Goal: Find specific page/section: Find specific page/section

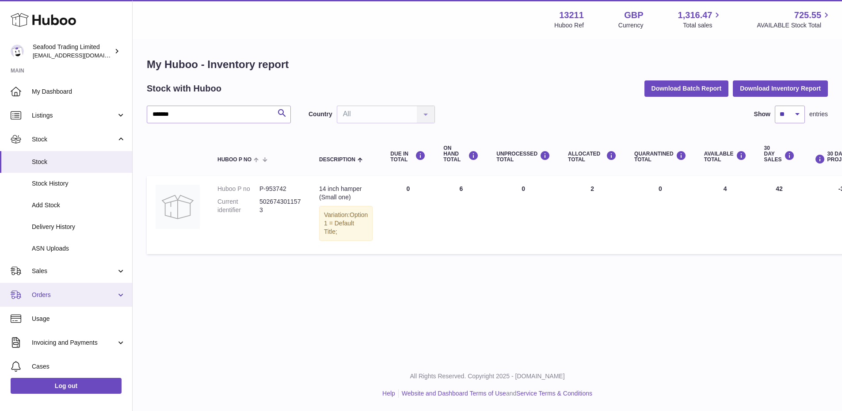
click at [39, 293] on span "Orders" at bounding box center [74, 295] width 84 height 8
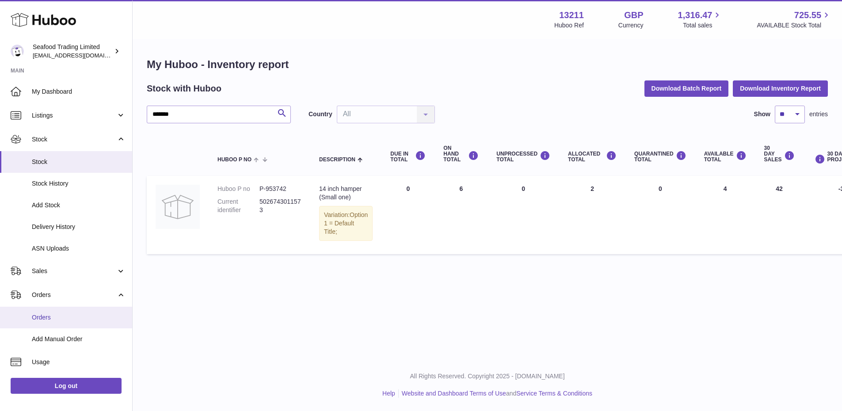
click at [40, 317] on span "Orders" at bounding box center [79, 317] width 94 height 8
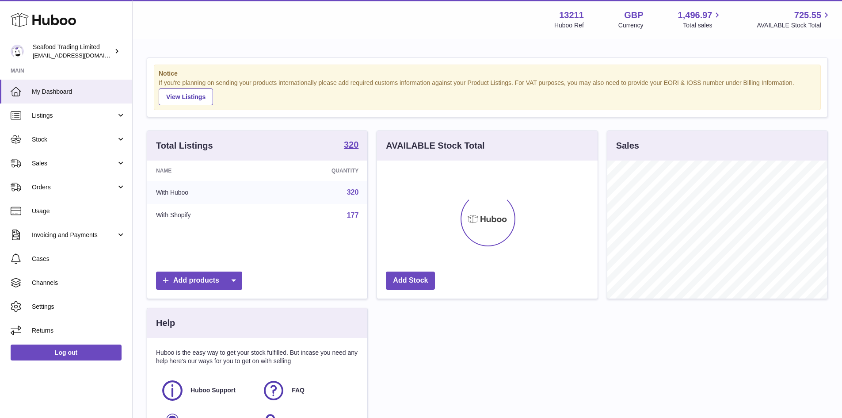
scroll to position [138, 221]
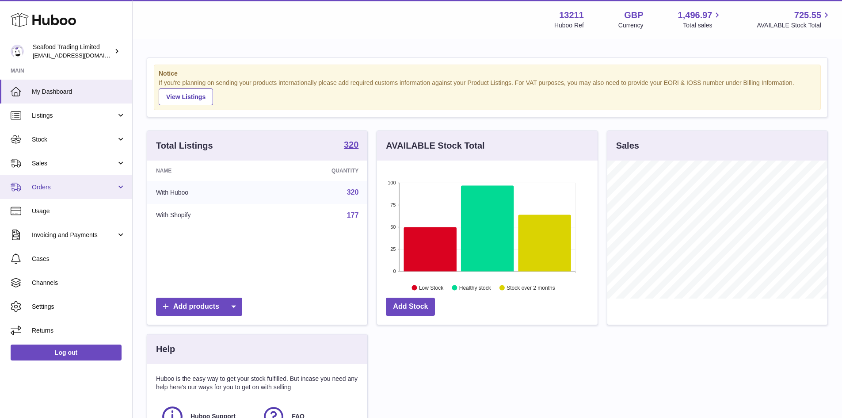
click at [38, 184] on span "Orders" at bounding box center [74, 187] width 84 height 8
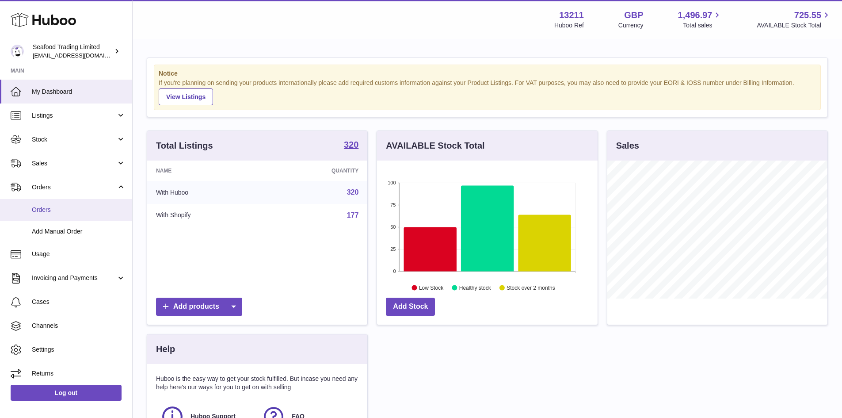
click at [49, 210] on span "Orders" at bounding box center [79, 210] width 94 height 8
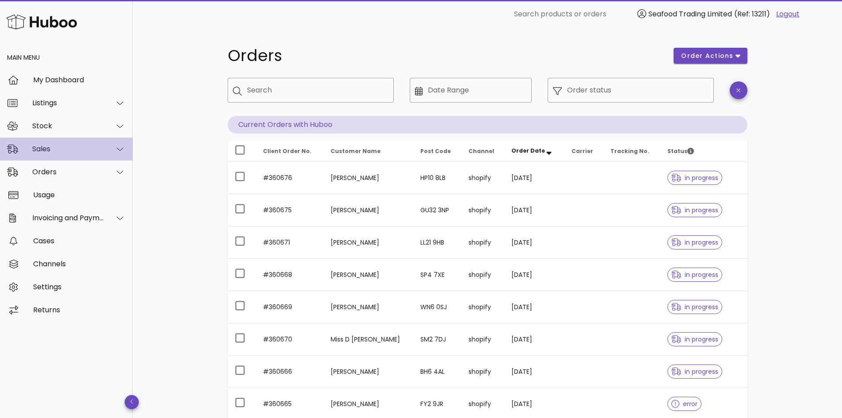
click at [43, 149] on div "Sales" at bounding box center [68, 149] width 72 height 8
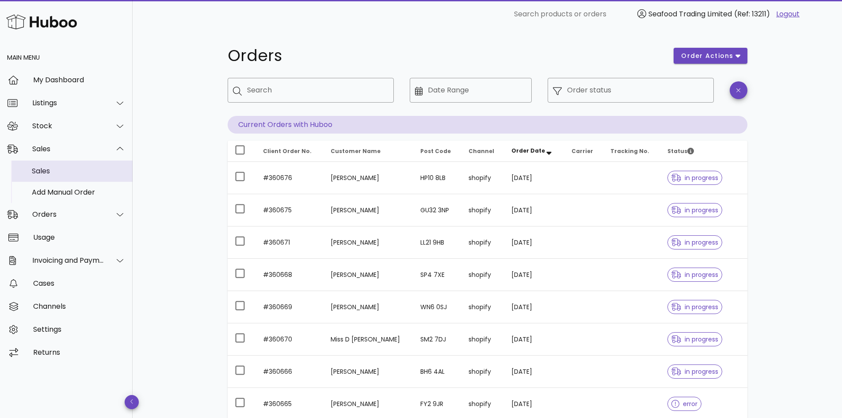
click at [44, 168] on div "Sales" at bounding box center [79, 171] width 94 height 8
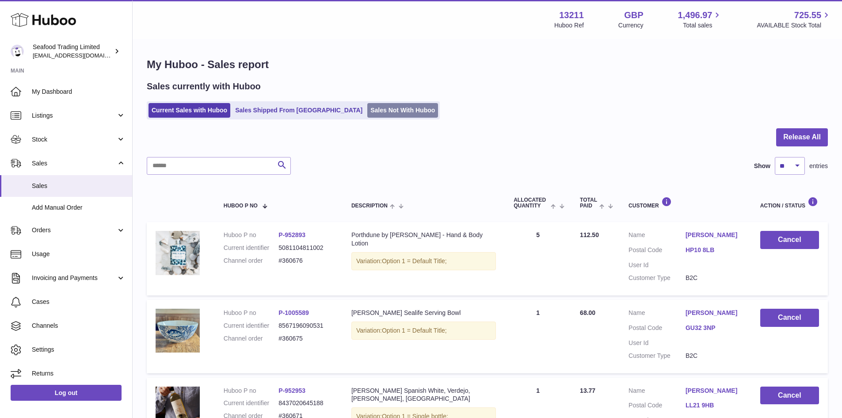
click at [367, 111] on link "Sales Not With Huboo" at bounding box center [402, 110] width 71 height 15
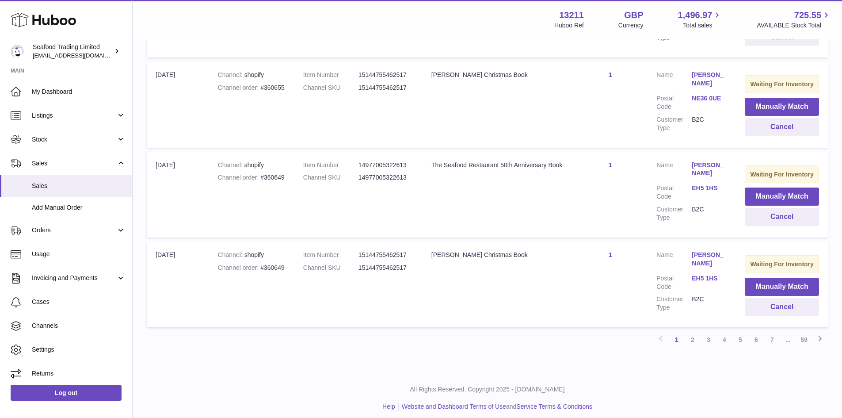
scroll to position [810, 0]
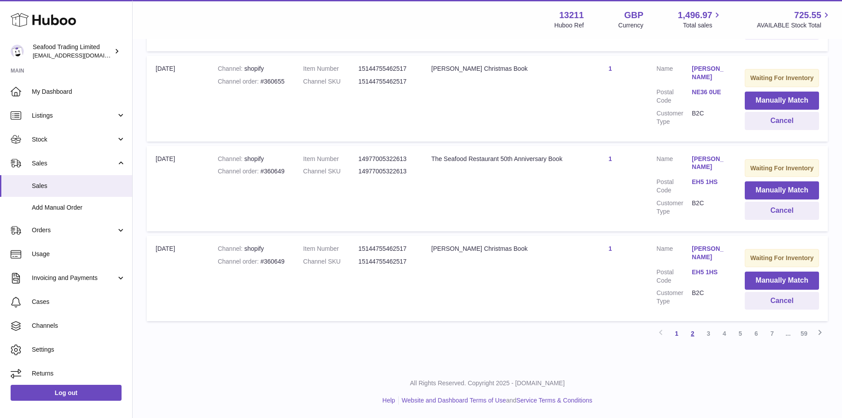
click at [692, 331] on link "2" at bounding box center [693, 333] width 16 height 16
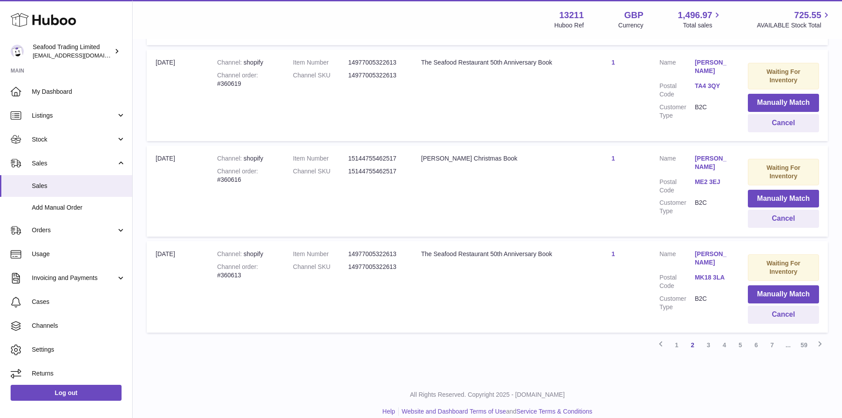
scroll to position [867, 0]
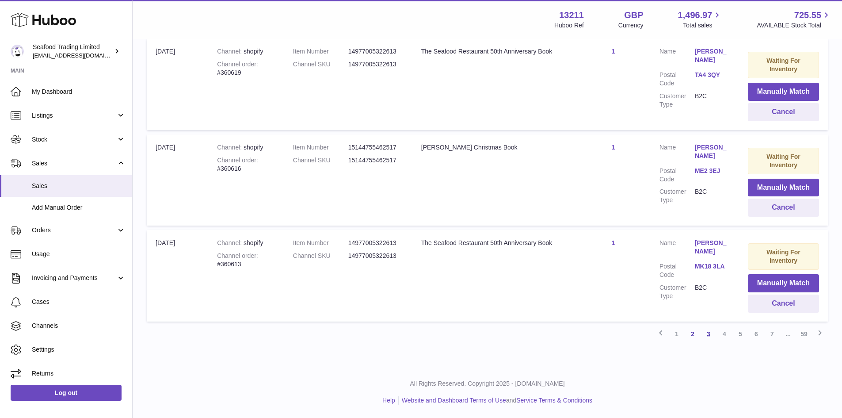
click at [709, 334] on link "3" at bounding box center [709, 334] width 16 height 16
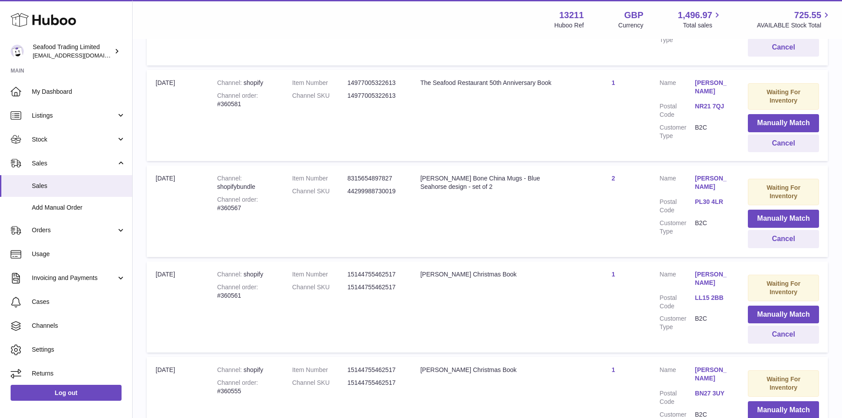
scroll to position [737, 0]
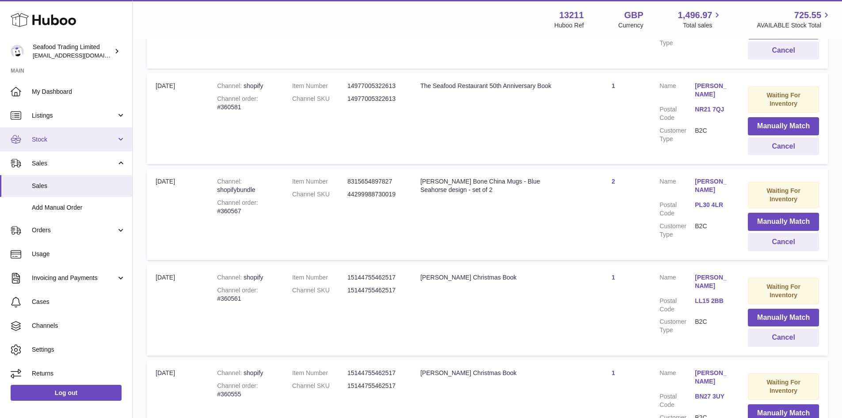
click at [54, 142] on span "Stock" at bounding box center [74, 139] width 84 height 8
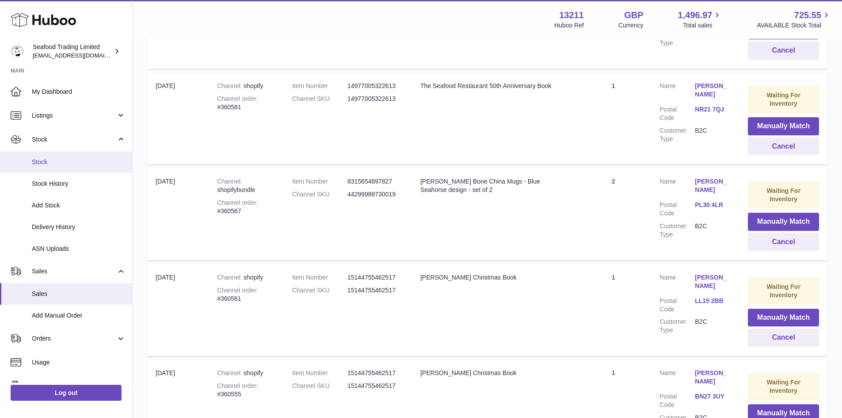
click at [40, 162] on span "Stock" at bounding box center [79, 162] width 94 height 8
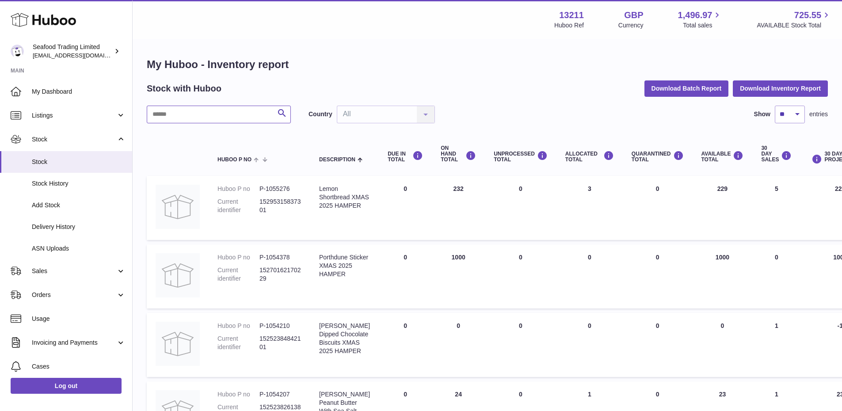
click at [187, 108] on input "text" at bounding box center [219, 115] width 144 height 18
paste input "**********"
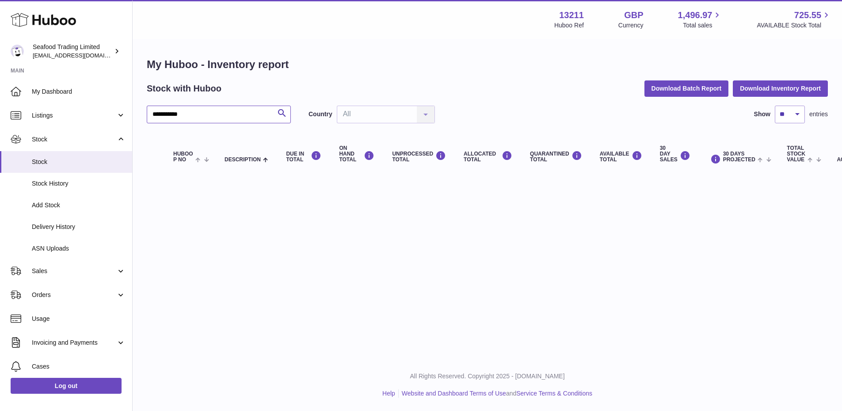
drag, startPoint x: 198, startPoint y: 115, endPoint x: 144, endPoint y: 109, distance: 53.8
click at [144, 109] on div "**********" at bounding box center [488, 117] width 710 height 154
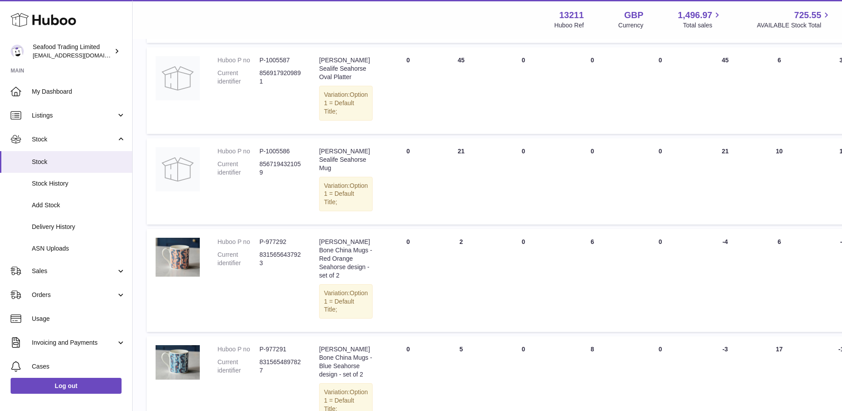
scroll to position [212, 0]
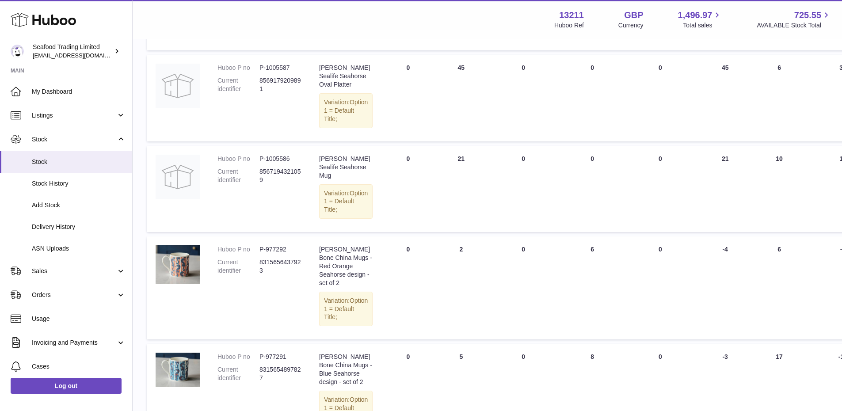
type input "********"
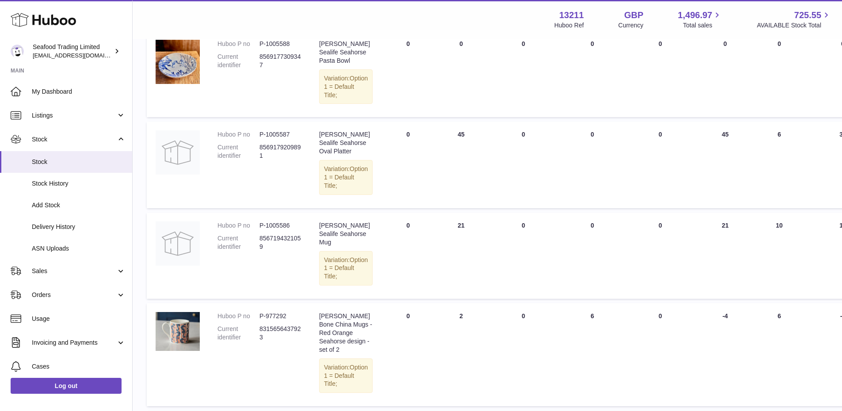
scroll to position [133, 0]
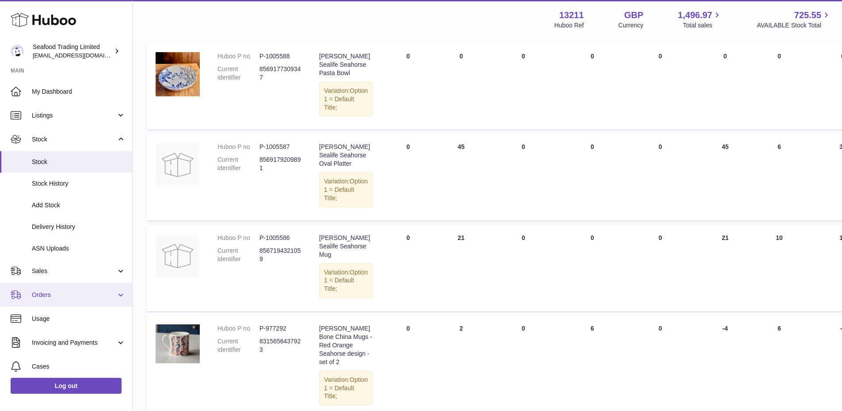
click at [49, 295] on span "Orders" at bounding box center [74, 295] width 84 height 8
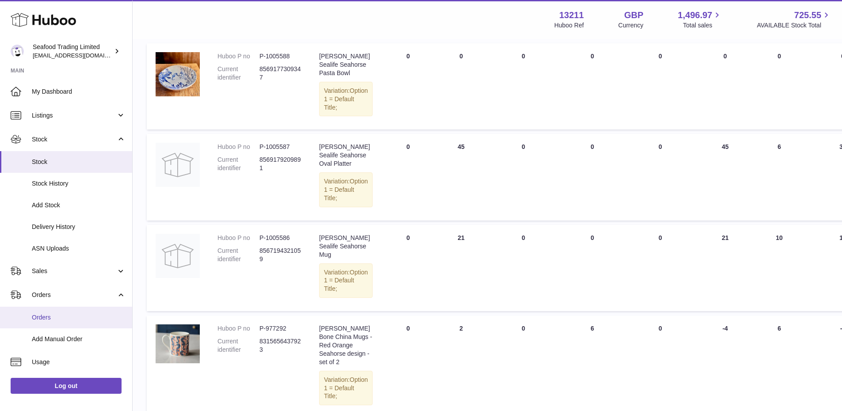
click at [46, 313] on link "Orders" at bounding box center [66, 318] width 132 height 22
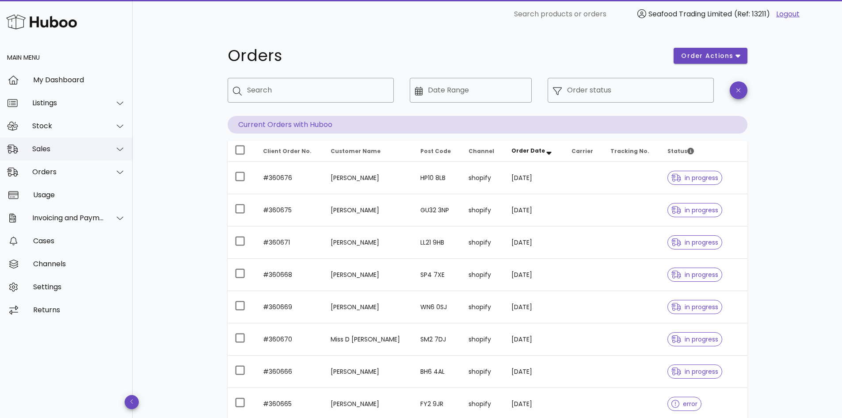
click at [49, 145] on div "Sales" at bounding box center [68, 149] width 72 height 8
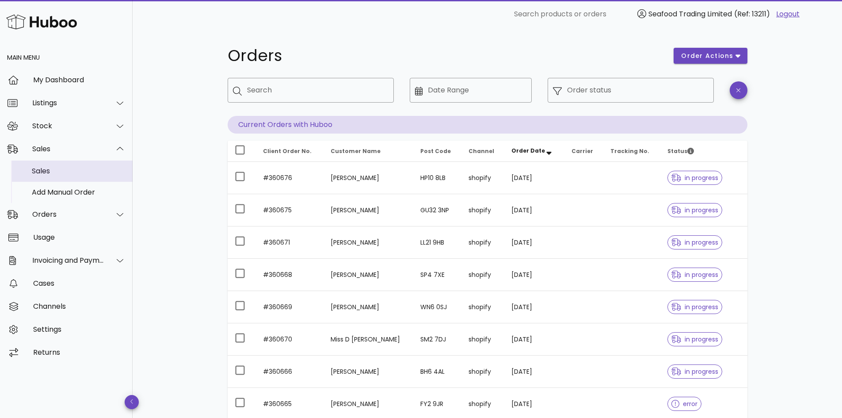
click at [43, 169] on div "Sales" at bounding box center [79, 171] width 94 height 8
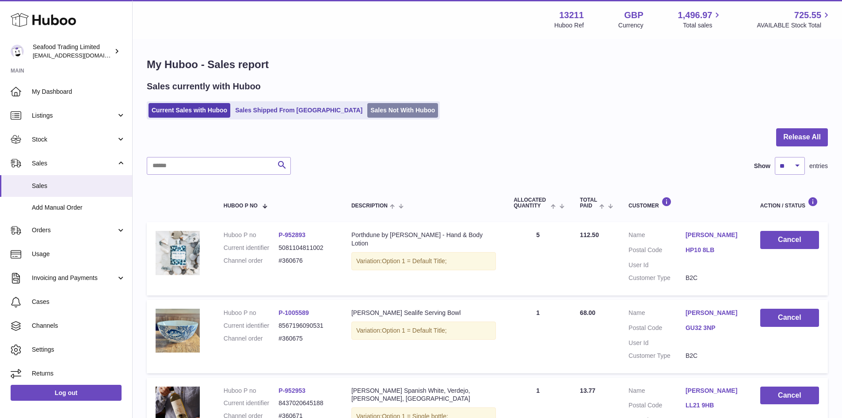
click at [367, 108] on link "Sales Not With Huboo" at bounding box center [402, 110] width 71 height 15
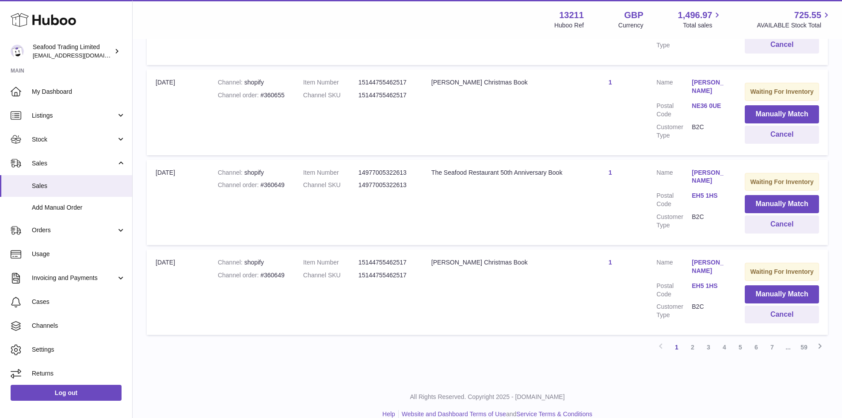
scroll to position [810, 0]
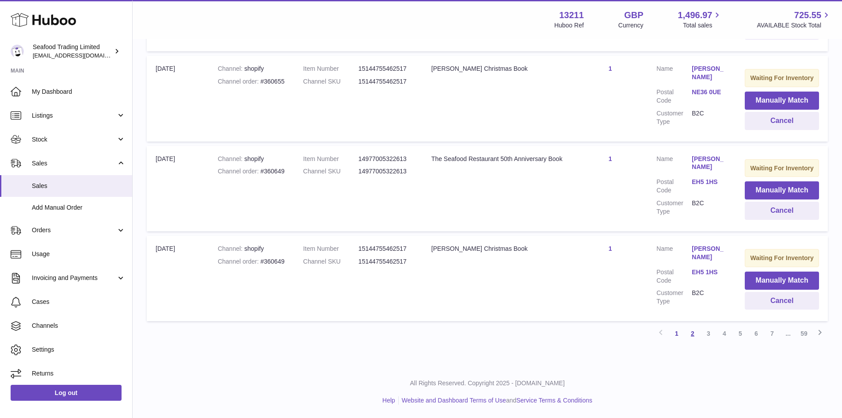
click at [694, 333] on link "2" at bounding box center [693, 333] width 16 height 16
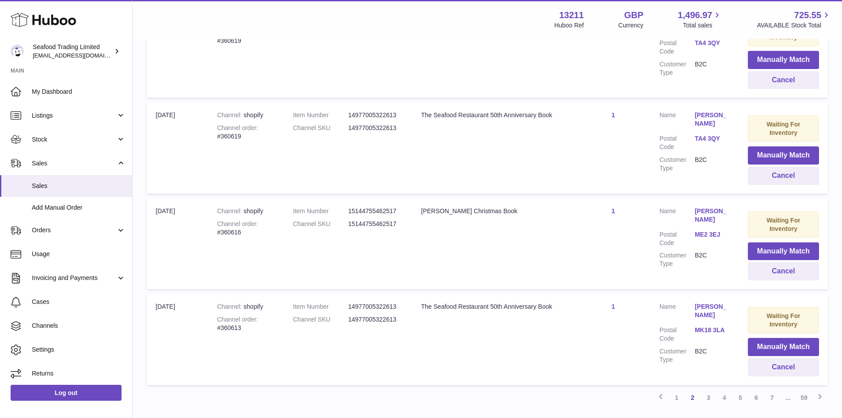
scroll to position [867, 0]
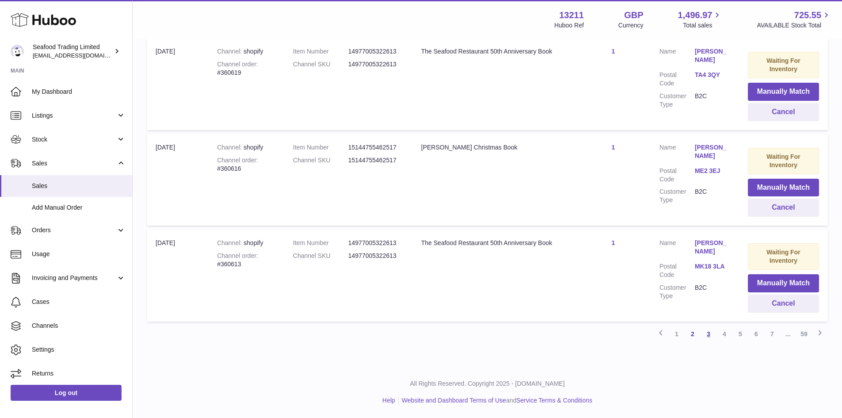
click at [707, 334] on link "3" at bounding box center [709, 334] width 16 height 16
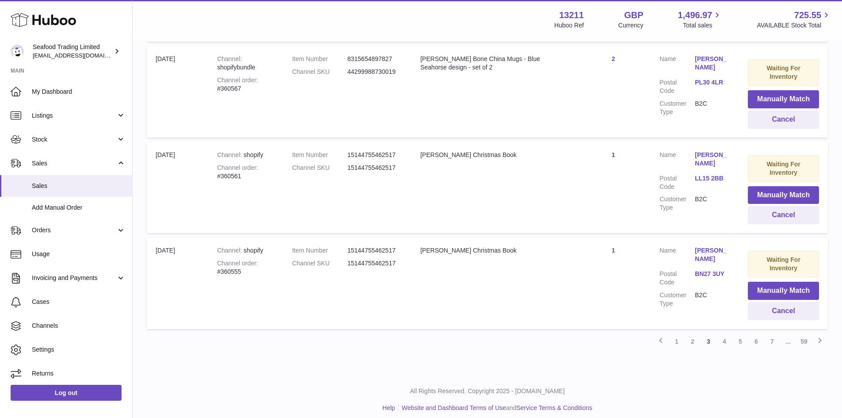
scroll to position [870, 0]
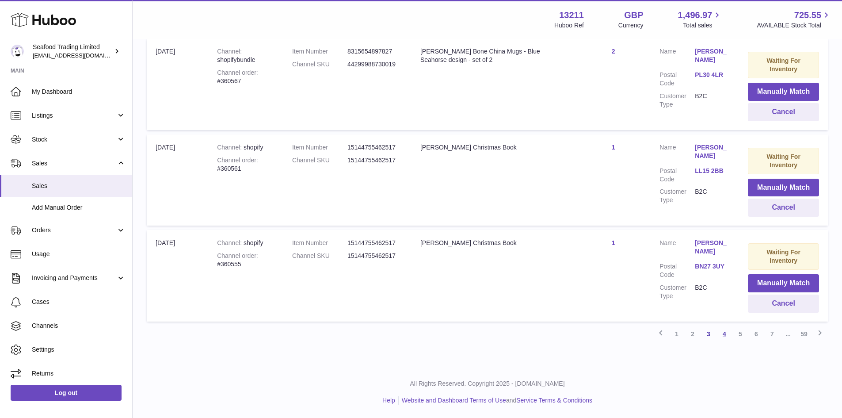
click at [726, 332] on link "4" at bounding box center [725, 334] width 16 height 16
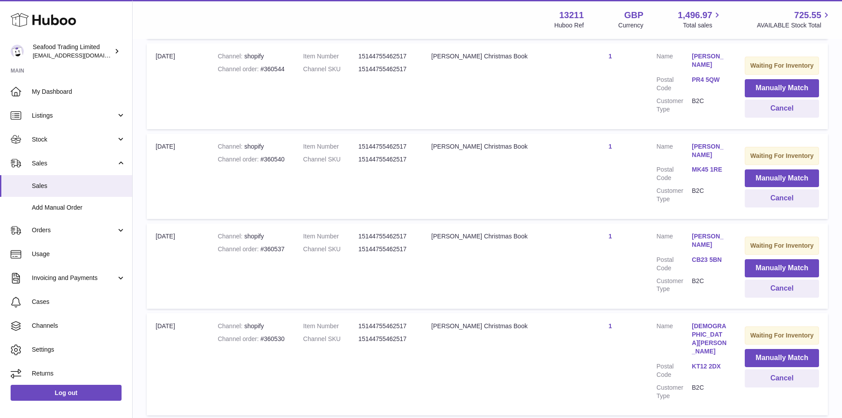
scroll to position [791, 0]
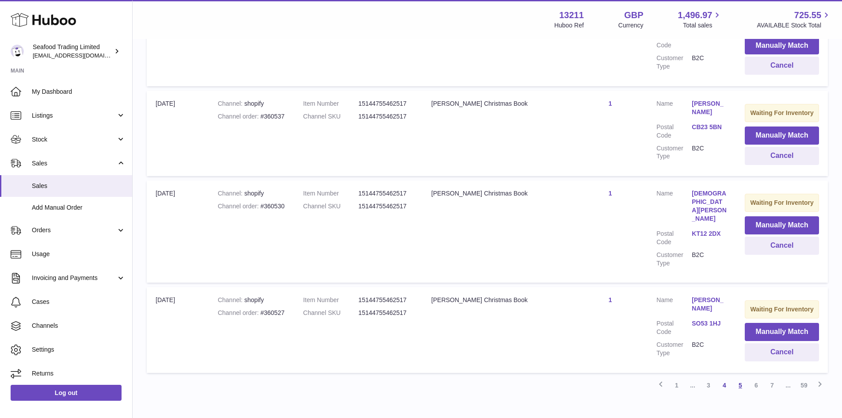
click at [739, 377] on link "5" at bounding box center [741, 385] width 16 height 16
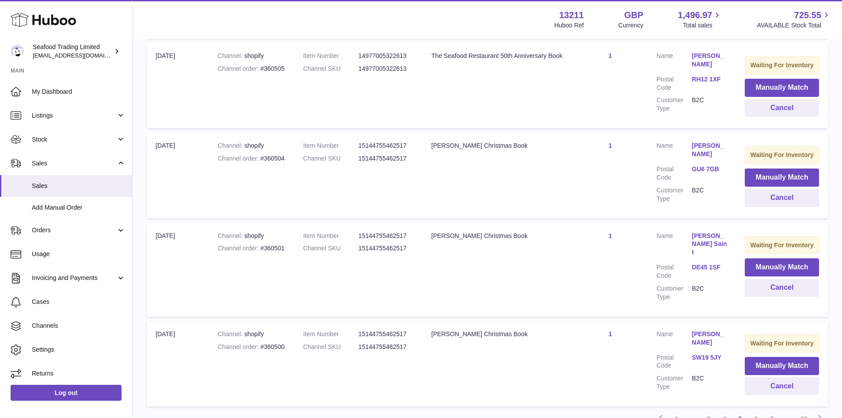
scroll to position [791, 0]
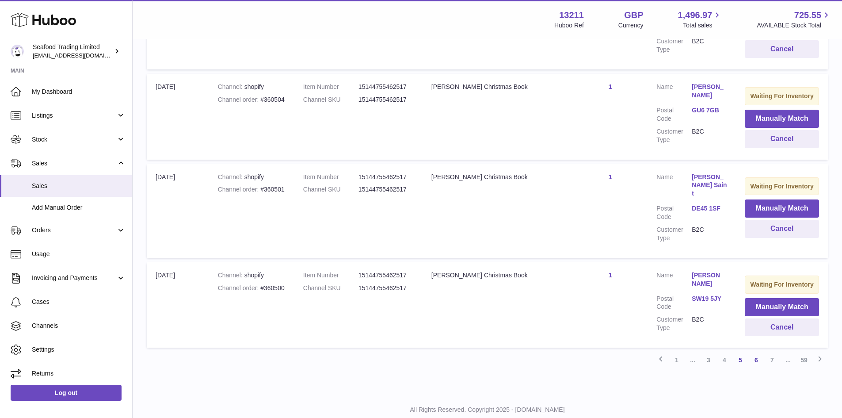
click at [756, 352] on link "6" at bounding box center [757, 360] width 16 height 16
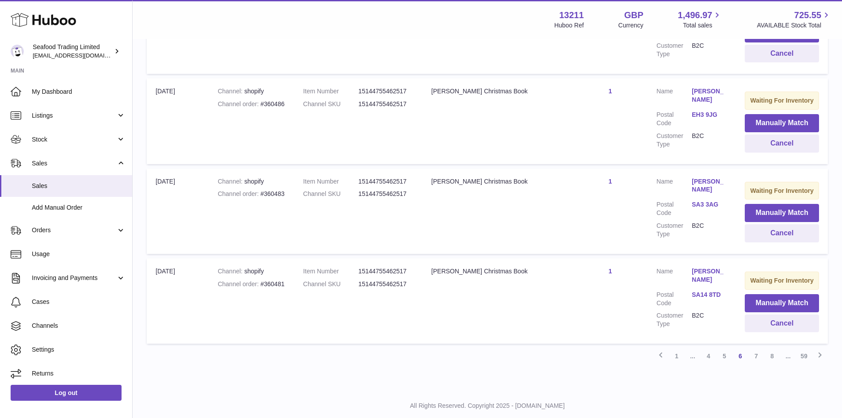
scroll to position [802, 0]
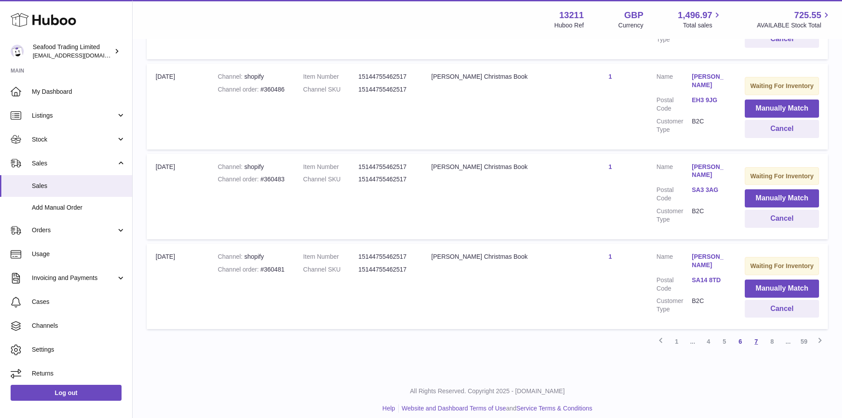
click at [756, 333] on link "7" at bounding box center [757, 341] width 16 height 16
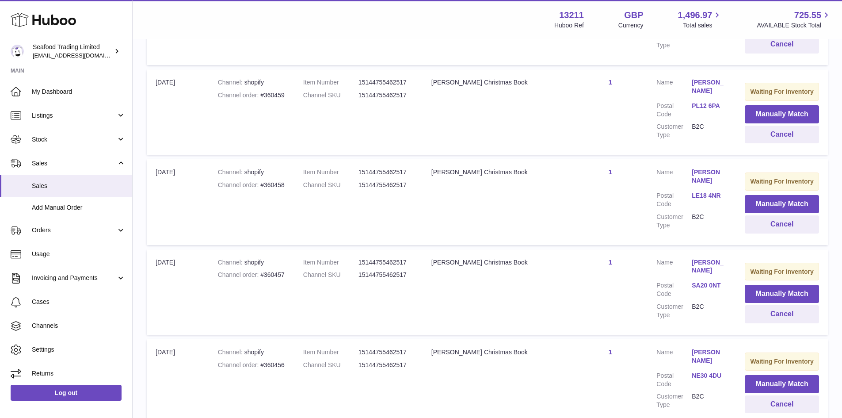
scroll to position [799, 0]
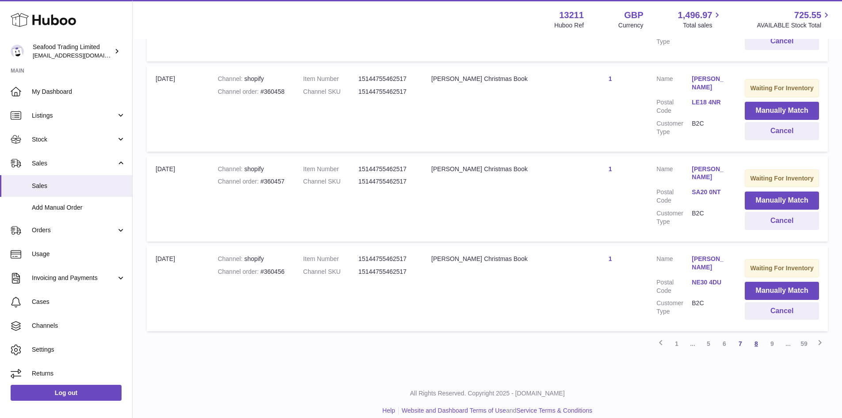
click at [754, 336] on link "8" at bounding box center [757, 344] width 16 height 16
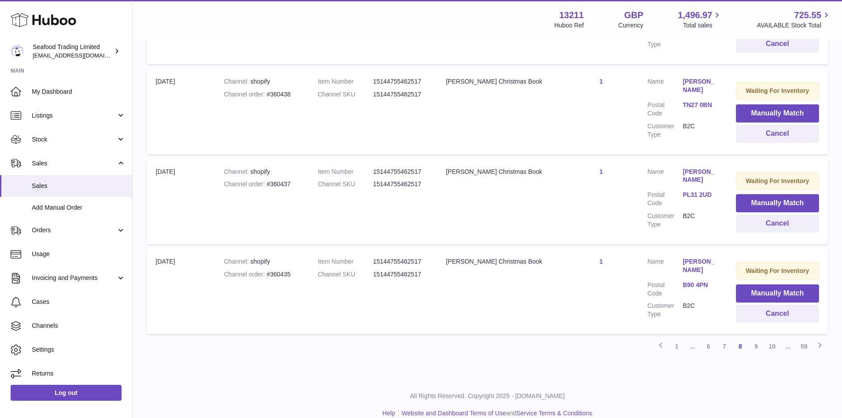
scroll to position [804, 0]
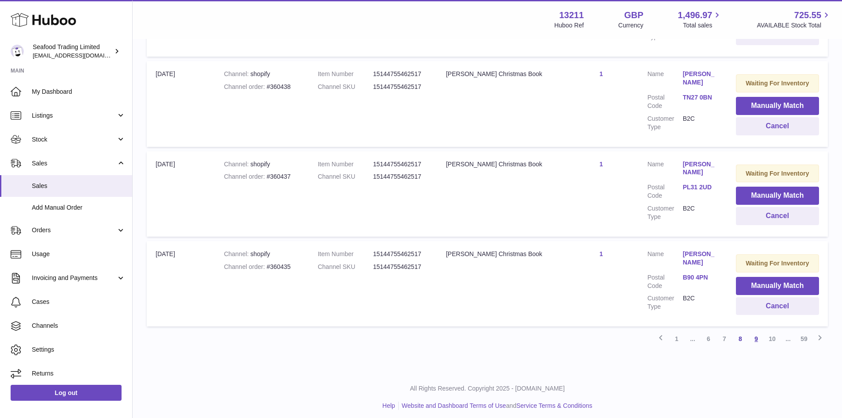
click at [754, 334] on link "9" at bounding box center [757, 339] width 16 height 16
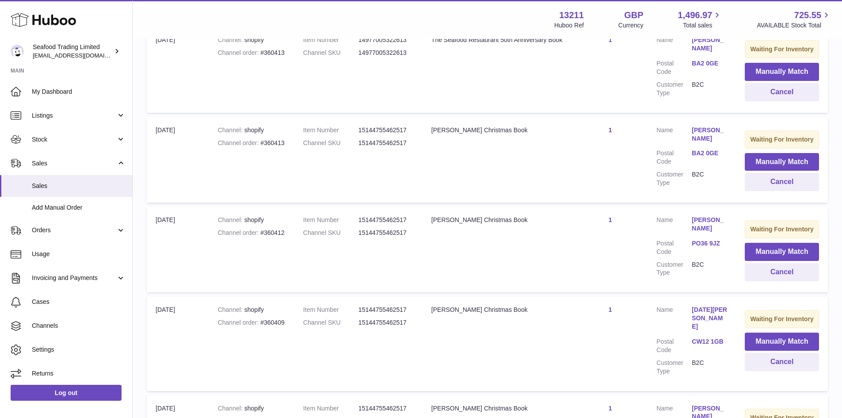
scroll to position [791, 0]
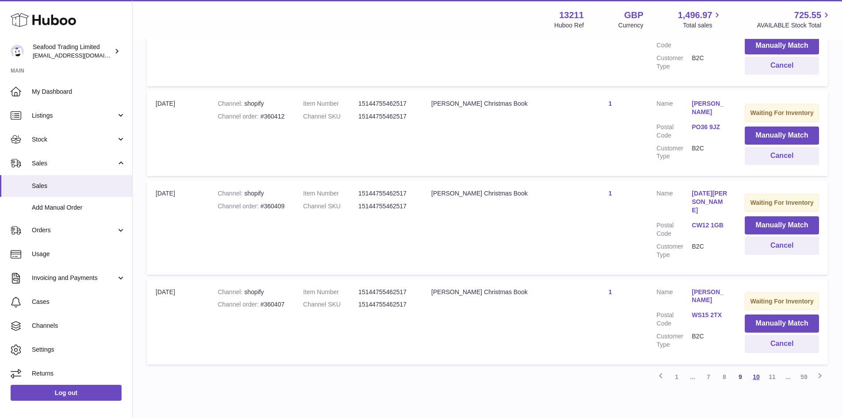
click at [755, 369] on link "10" at bounding box center [757, 377] width 16 height 16
